Goal: Communication & Community: Answer question/provide support

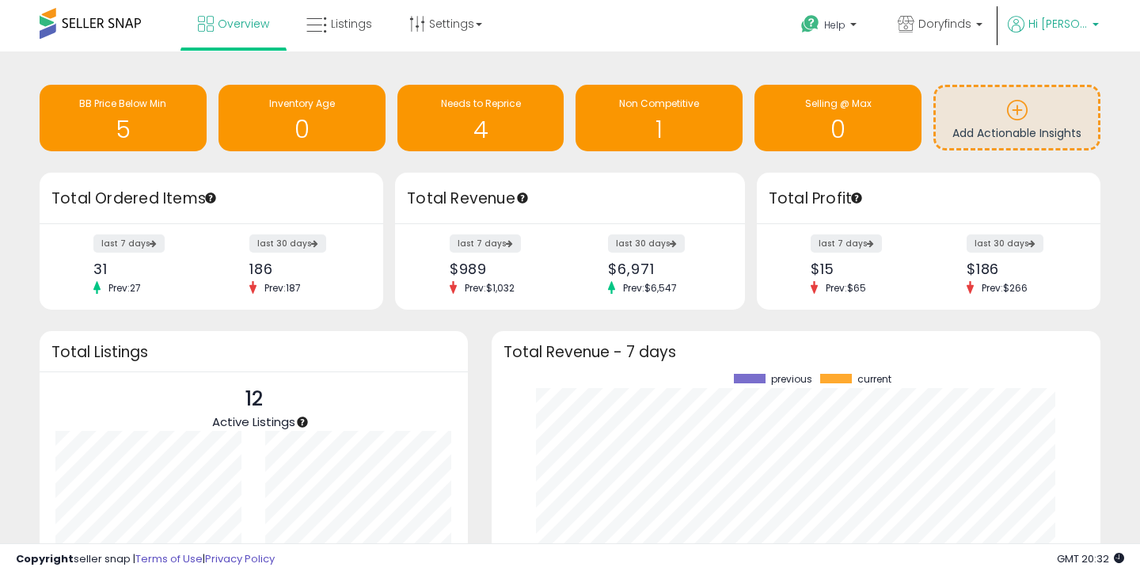
click at [1078, 36] on link "Hi [PERSON_NAME]" at bounding box center [1053, 34] width 91 height 36
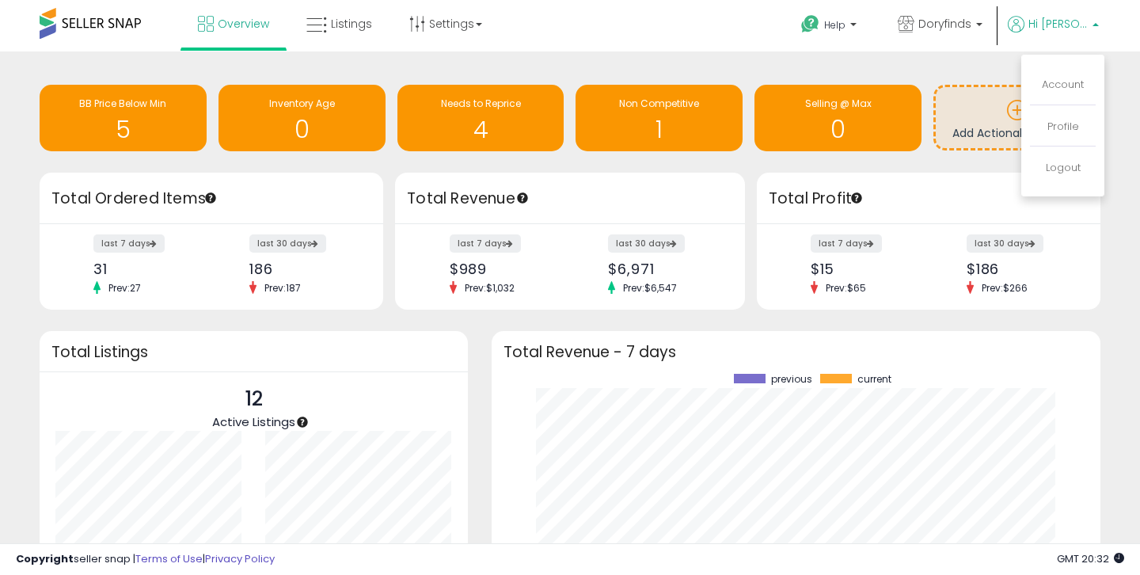
click at [1078, 36] on link "Hi [PERSON_NAME]" at bounding box center [1053, 34] width 91 height 36
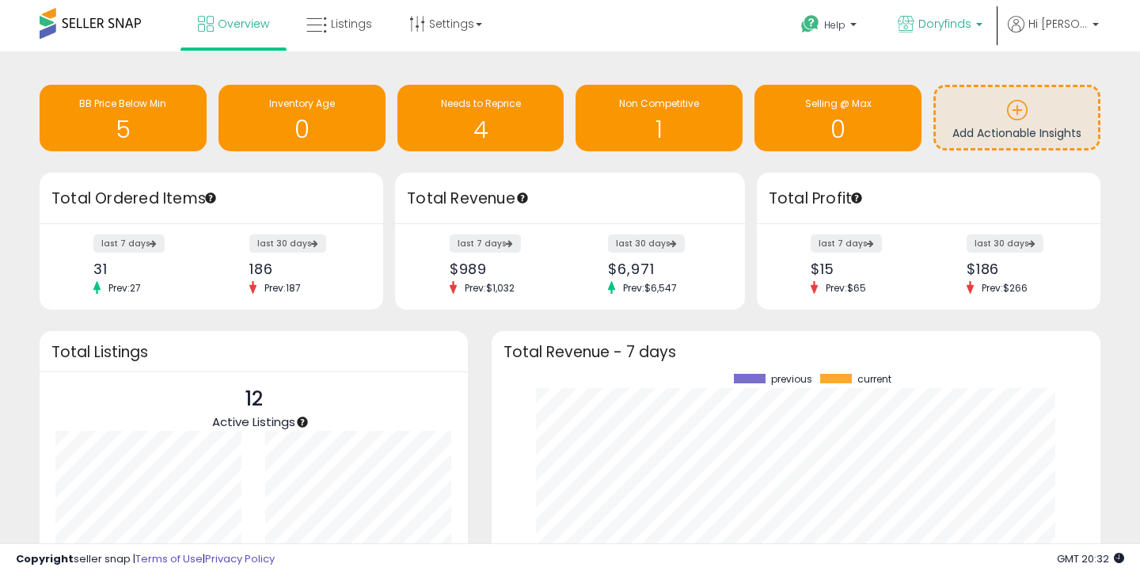
click at [972, 25] on span "Doryfinds" at bounding box center [945, 24] width 53 height 16
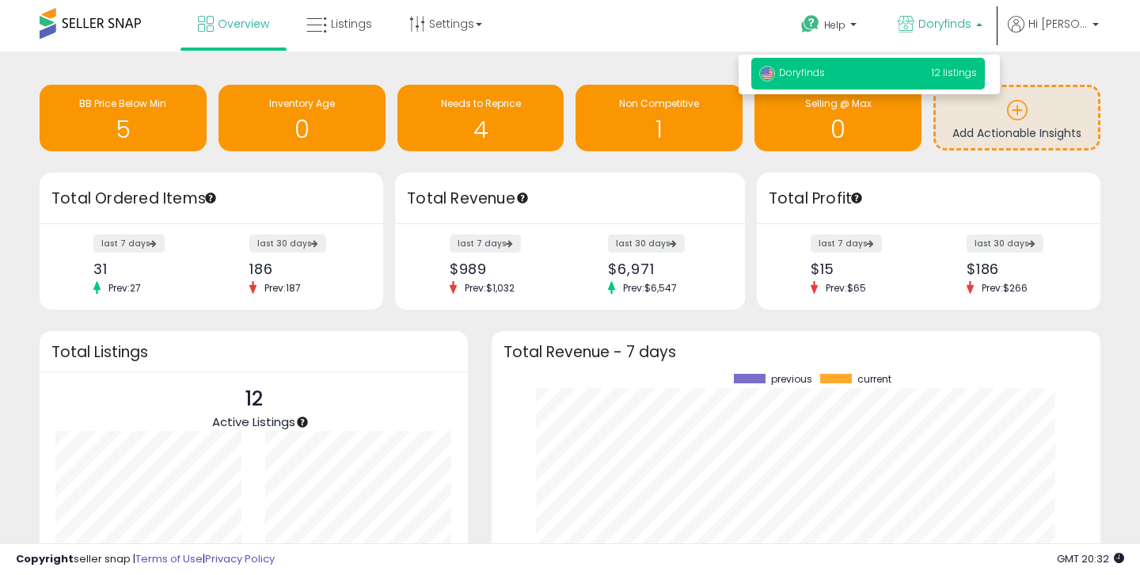
click at [972, 25] on span "Doryfinds" at bounding box center [945, 24] width 53 height 16
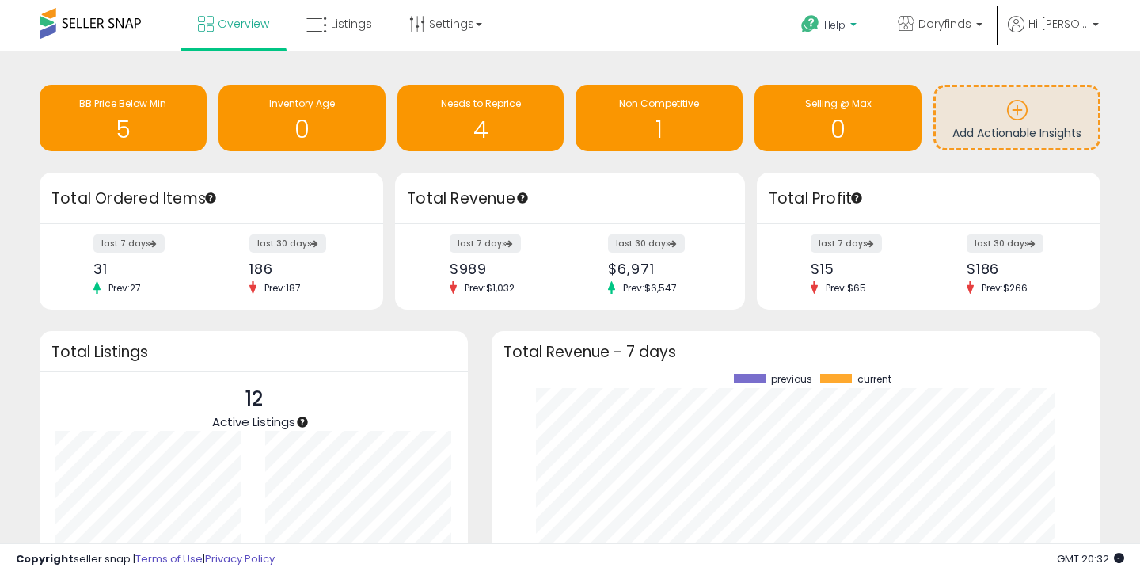
click at [861, 17] on link "Help" at bounding box center [831, 26] width 84 height 49
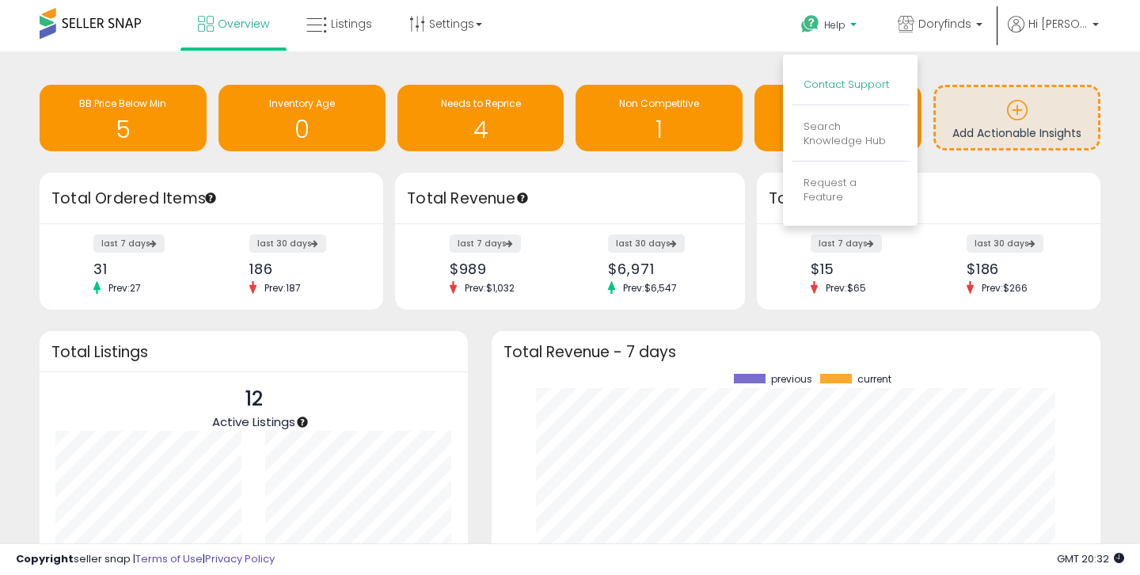
click at [872, 89] on link "Contact Support" at bounding box center [847, 84] width 86 height 15
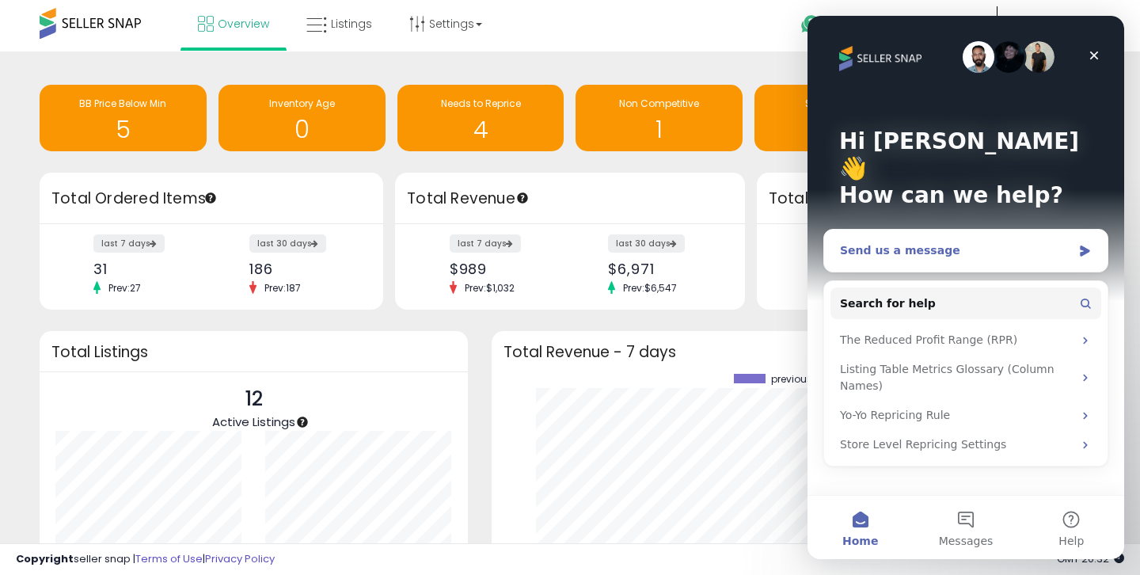
click at [961, 242] on div "Send us a message" at bounding box center [956, 250] width 232 height 17
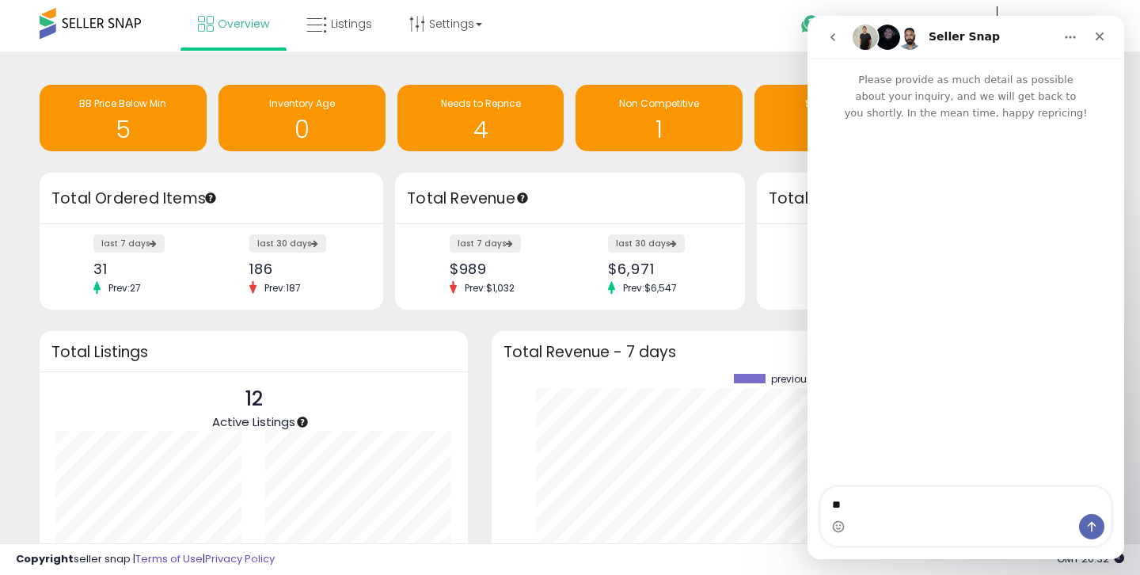
type textarea "*"
type textarea "**********"
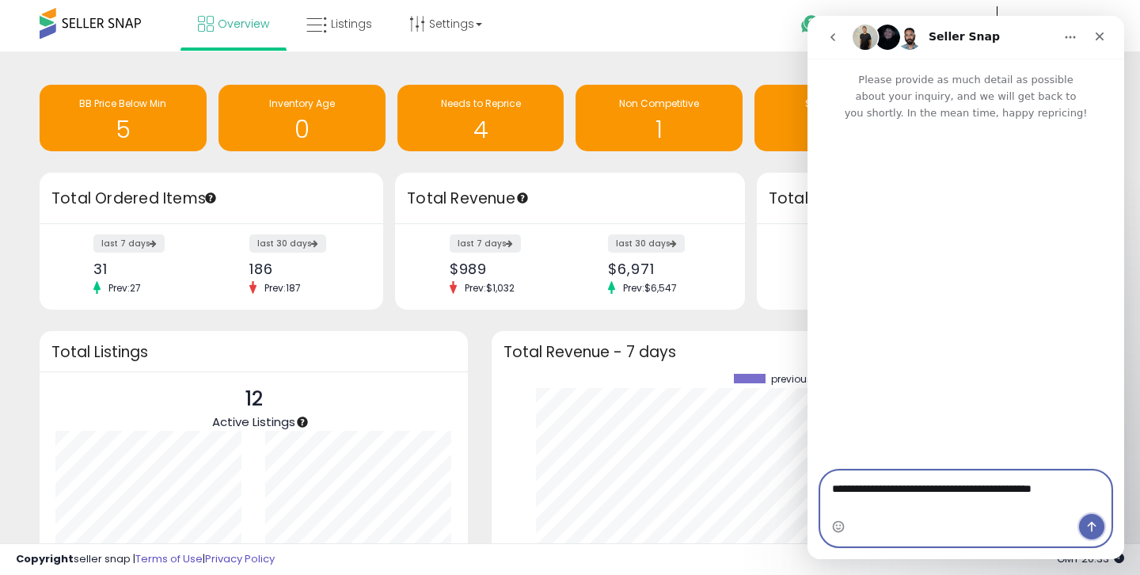
click at [1094, 516] on button "Send a message…" at bounding box center [1091, 526] width 25 height 25
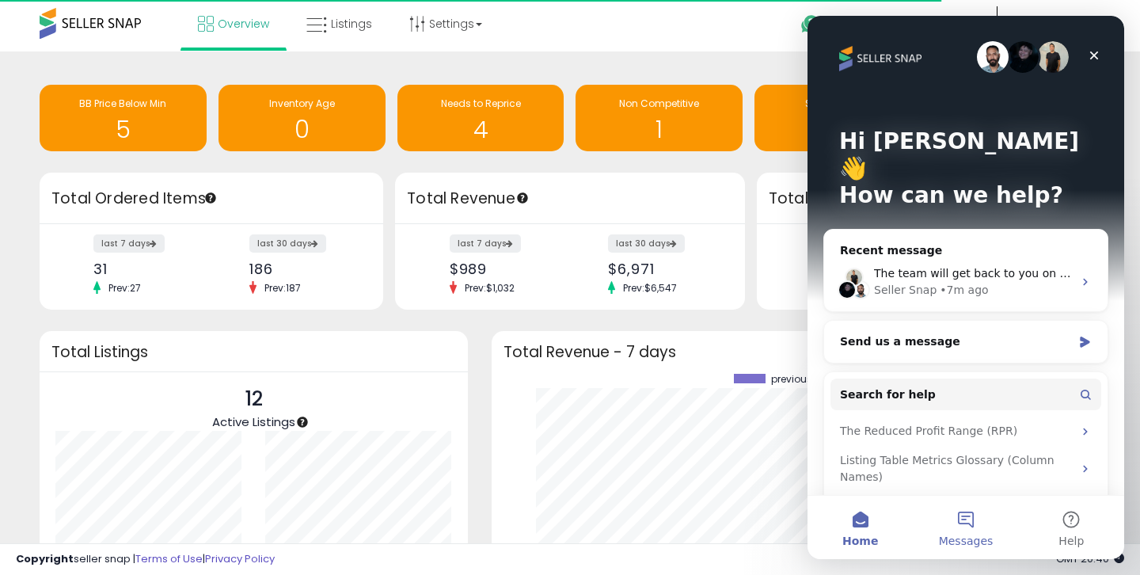
click at [970, 532] on button "Messages" at bounding box center [965, 527] width 105 height 63
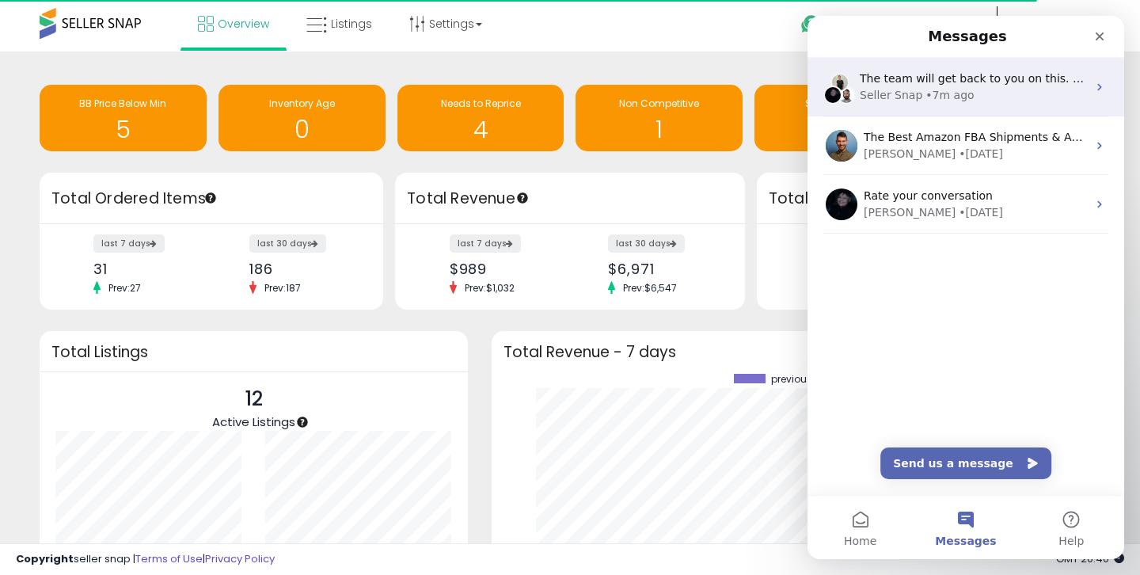
click at [958, 99] on div "• 7m ago" at bounding box center [950, 95] width 48 height 17
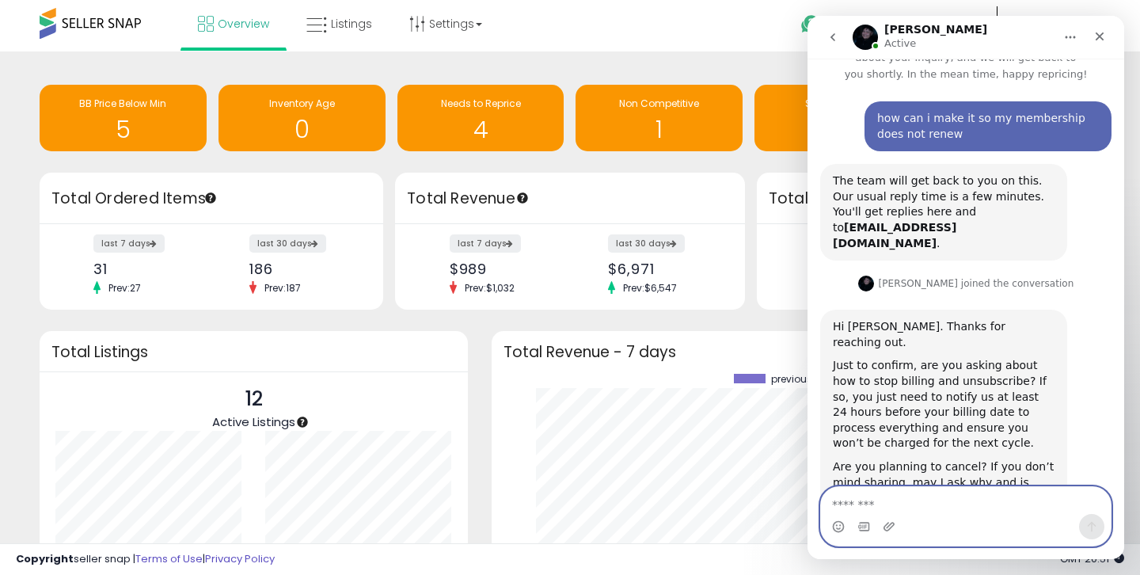
scroll to position [69, 0]
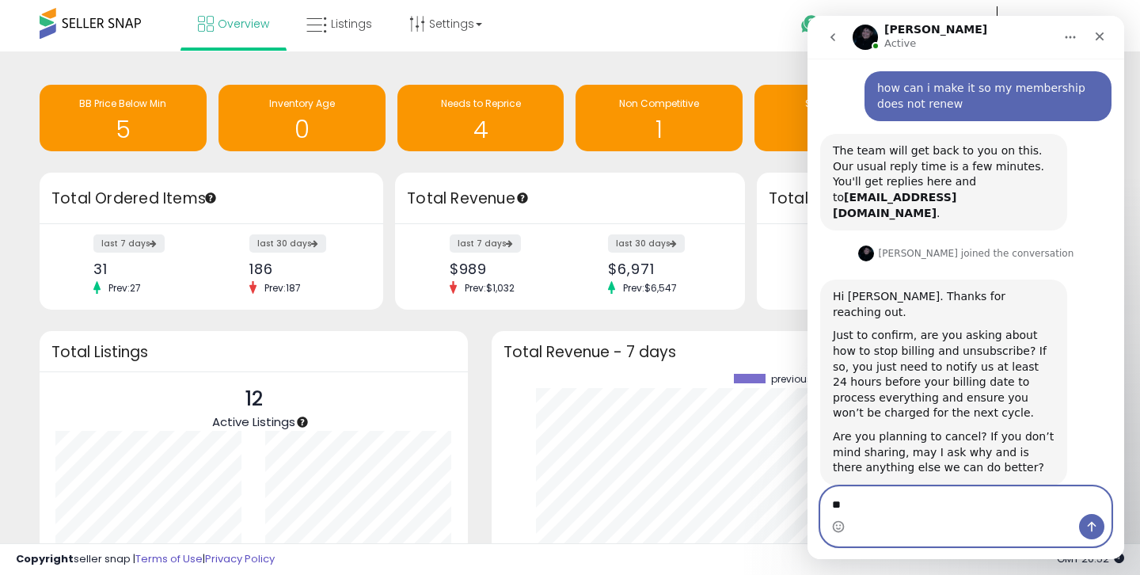
type textarea "*"
drag, startPoint x: 881, startPoint y: 512, endPoint x: 871, endPoint y: 498, distance: 16.9
click at [871, 498] on textarea "**********" at bounding box center [966, 500] width 290 height 27
drag, startPoint x: 871, startPoint y: 498, endPoint x: 842, endPoint y: 526, distance: 40.3
click at [842, 526] on div "**********" at bounding box center [966, 516] width 290 height 59
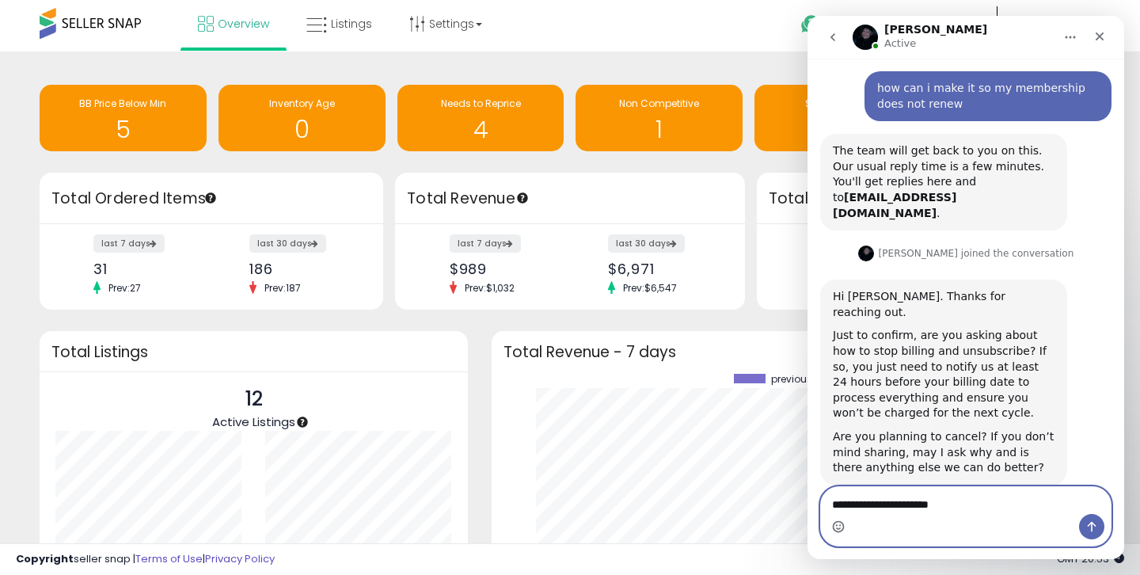
click at [839, 530] on icon "Emoji picker" at bounding box center [838, 526] width 13 height 13
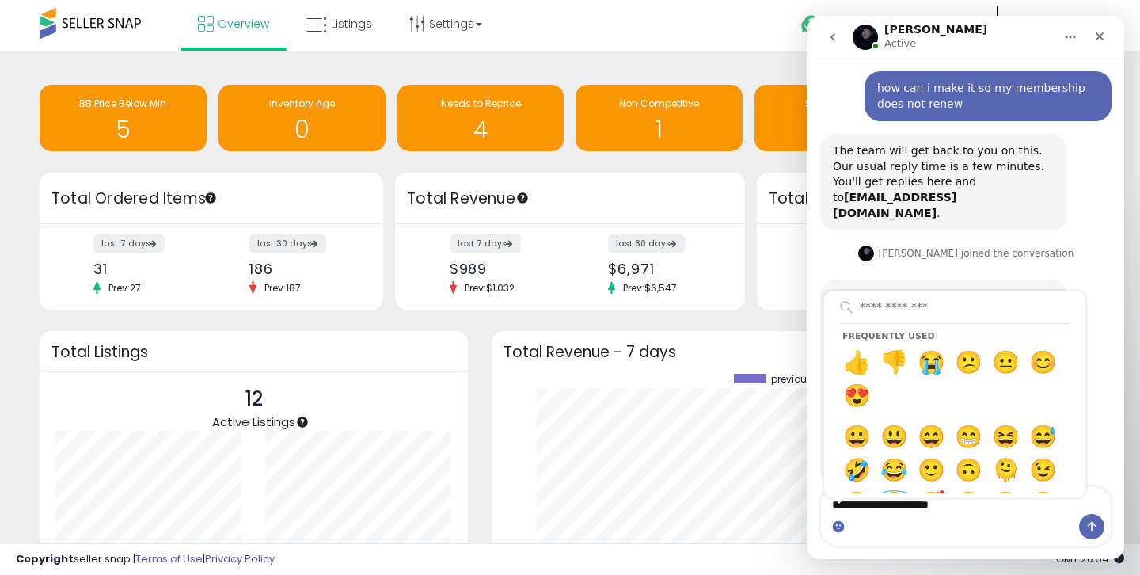
click at [737, 294] on div "last 7 days $989 Prev: $1,032 last 30 days $6,971 Prev: $6,547" at bounding box center [570, 267] width 350 height 86
click at [1030, 246] on div "[PERSON_NAME] joined the conversation" at bounding box center [977, 253] width 196 height 14
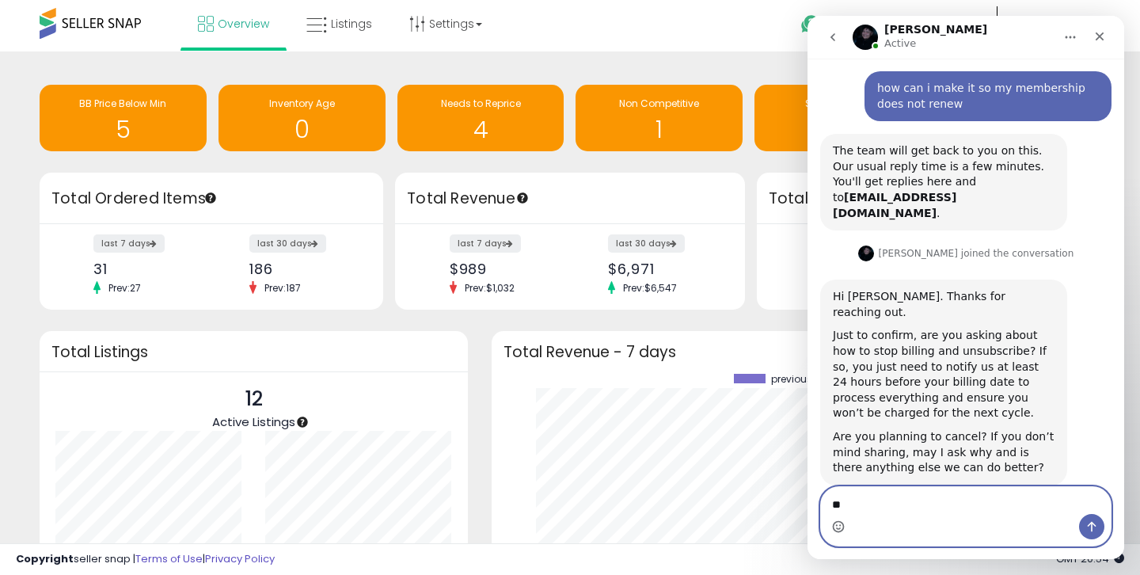
type textarea "*"
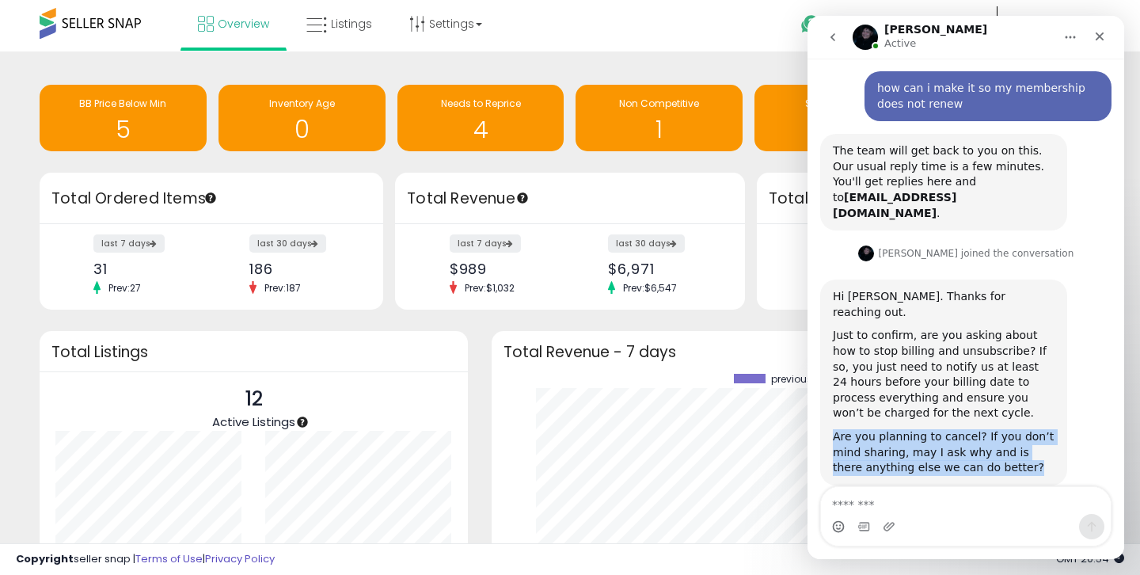
drag, startPoint x: 998, startPoint y: 433, endPoint x: 832, endPoint y: 405, distance: 168.6
click at [832, 405] on div "Hi [PERSON_NAME]. Thanks for reaching out. Just to confirm, are you asking abou…" at bounding box center [943, 383] width 247 height 206
copy div "Are you planning to cancel? If you don’t mind sharing, may I ask why and is the…"
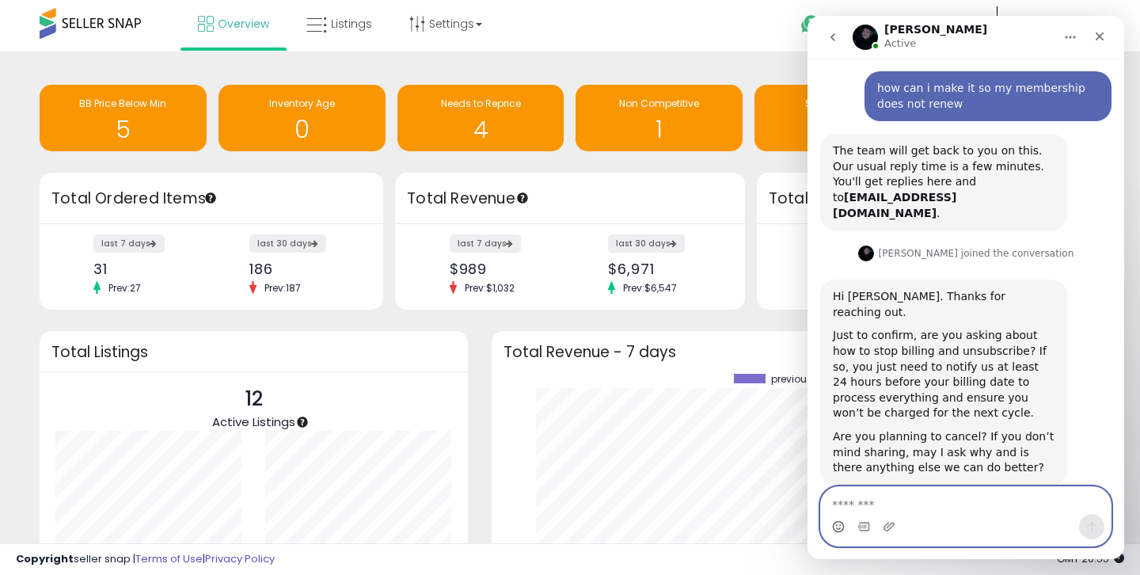
click at [878, 512] on textarea "Message…" at bounding box center [966, 500] width 290 height 27
paste textarea "**********"
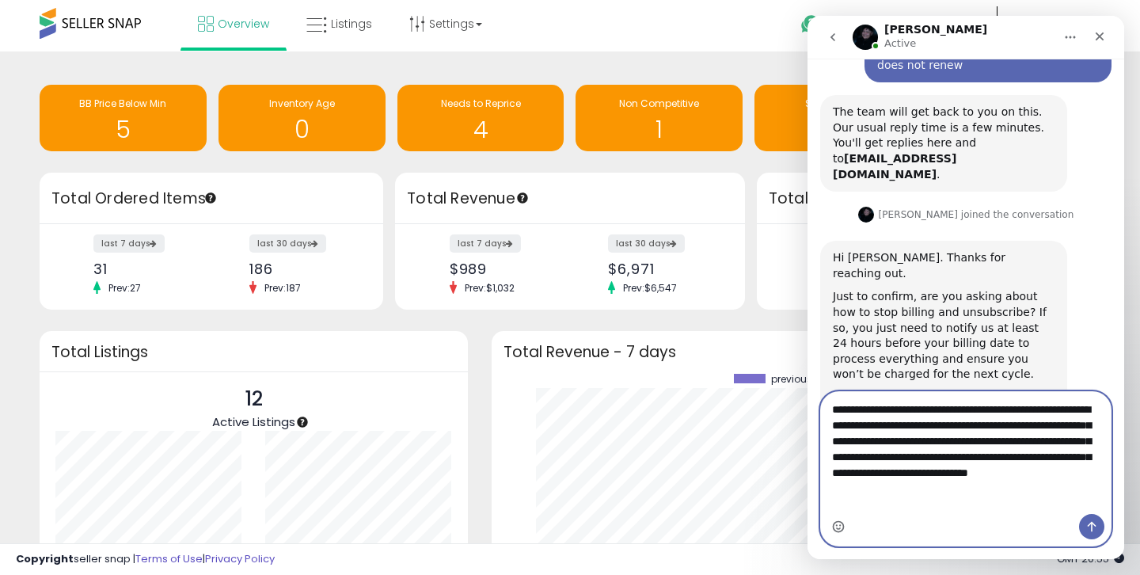
scroll to position [148, 0]
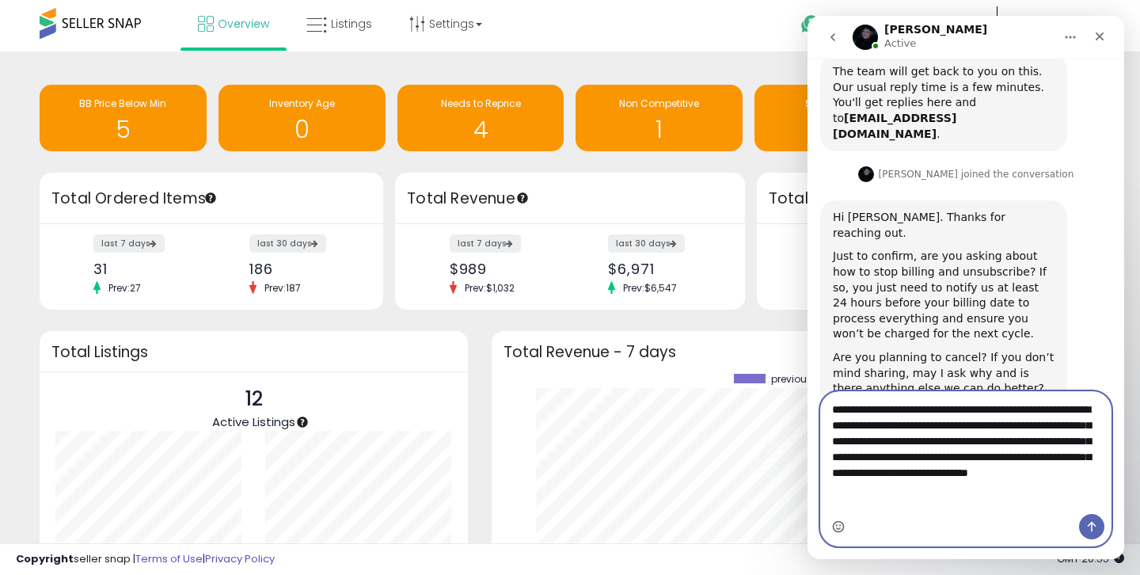
click at [967, 424] on textarea "**********" at bounding box center [966, 445] width 290 height 106
type textarea "**********"
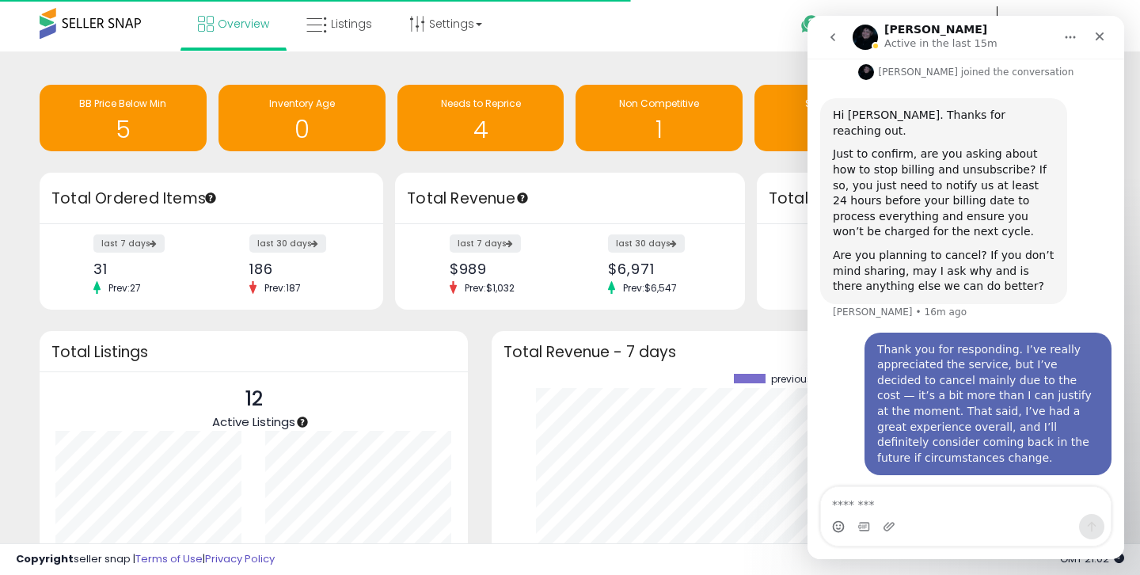
scroll to position [210, 0]
